Goal: Check status: Check status

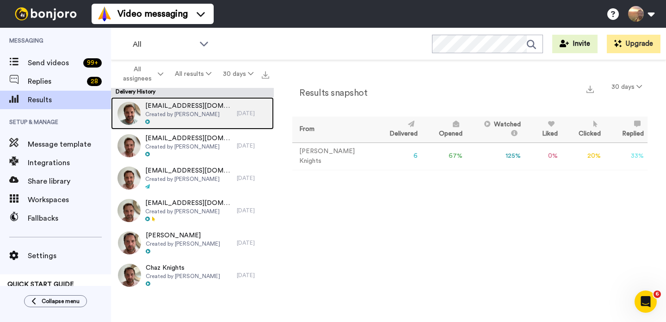
click at [187, 120] on div at bounding box center [188, 122] width 87 height 6
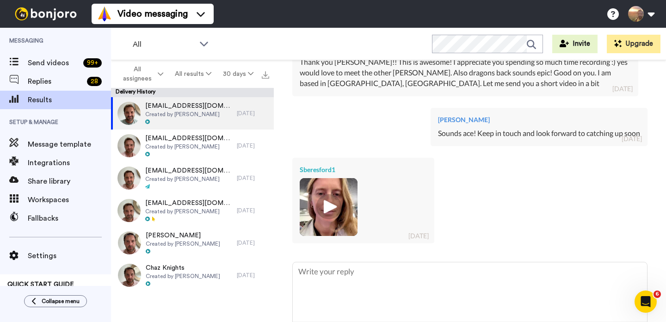
scroll to position [324, 0]
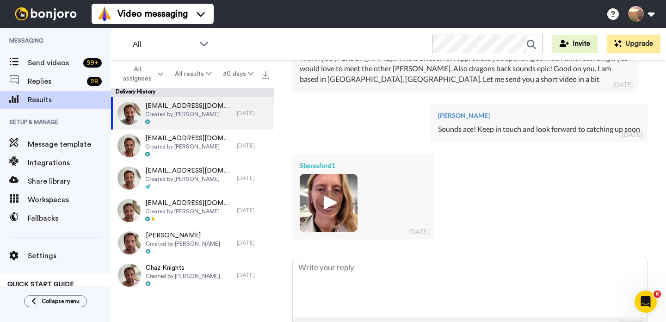
click at [331, 206] on img at bounding box center [328, 202] width 25 height 25
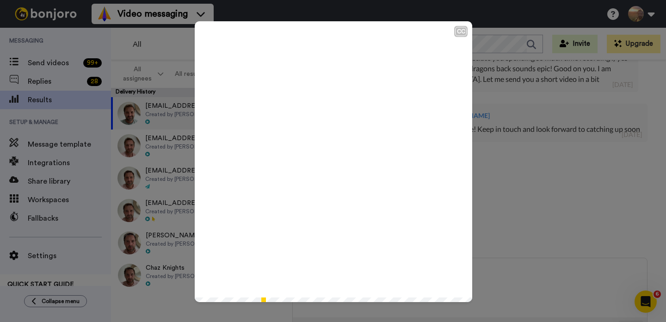
click at [322, 165] on icon at bounding box center [334, 161] width 25 height 25
type textarea "x"
